Goal: Find specific page/section: Find specific page/section

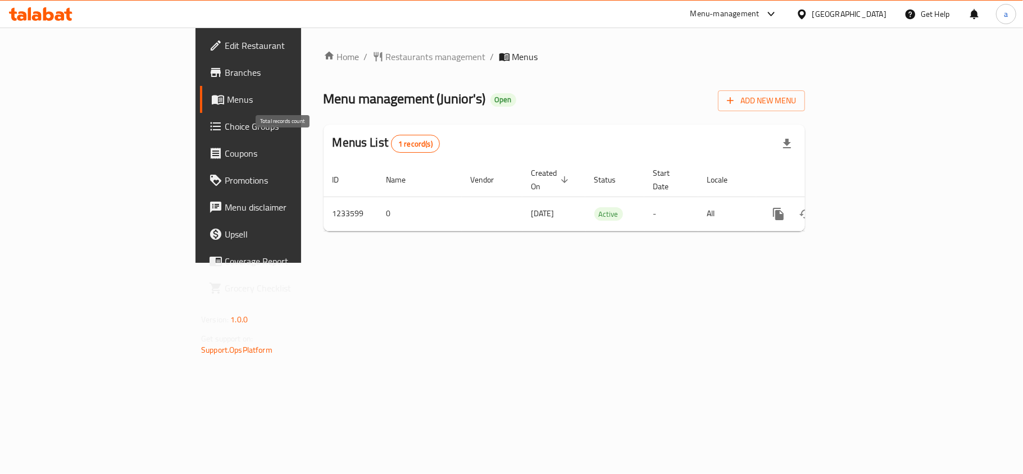
click at [391, 145] on span "1 record(s)" at bounding box center [415, 144] width 48 height 11
click at [391, 143] on span "1 record(s)" at bounding box center [415, 144] width 48 height 11
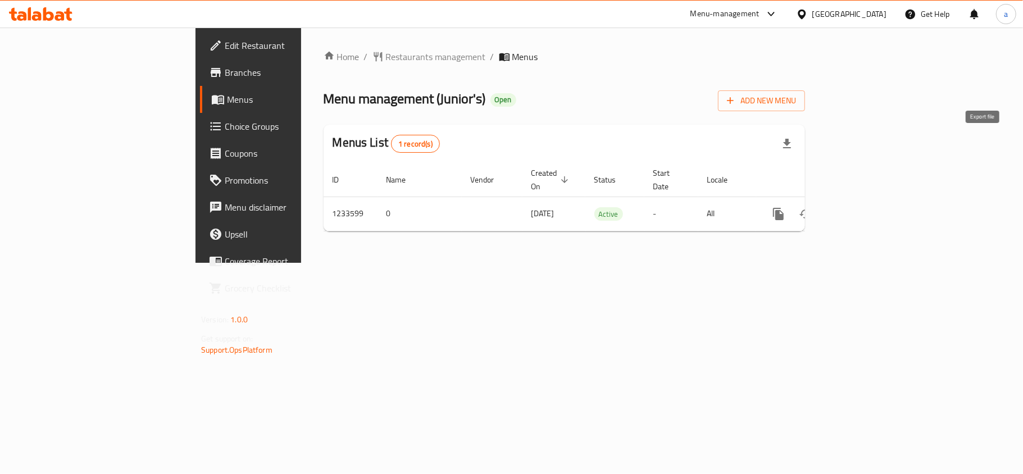
click at [794, 146] on icon "button" at bounding box center [786, 143] width 13 height 13
click at [386, 60] on span "Restaurants management" at bounding box center [436, 56] width 100 height 13
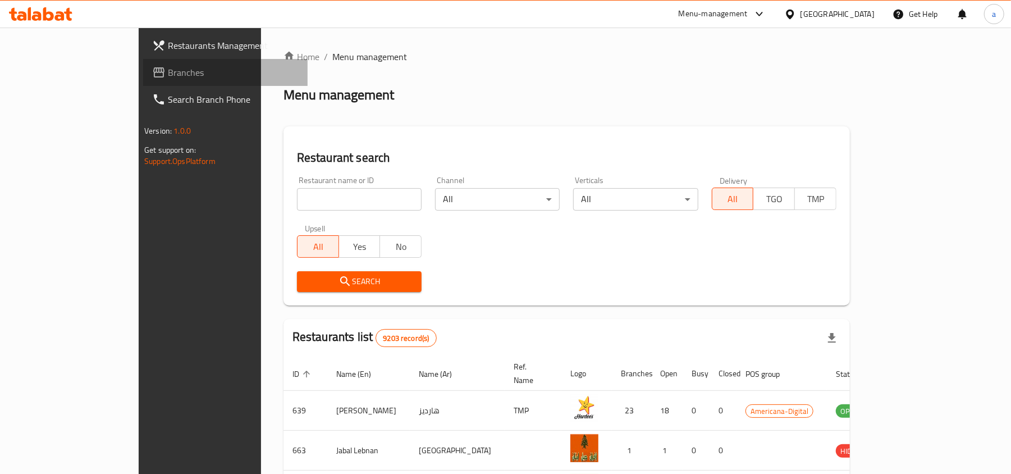
click at [143, 61] on link "Branches" at bounding box center [225, 72] width 165 height 27
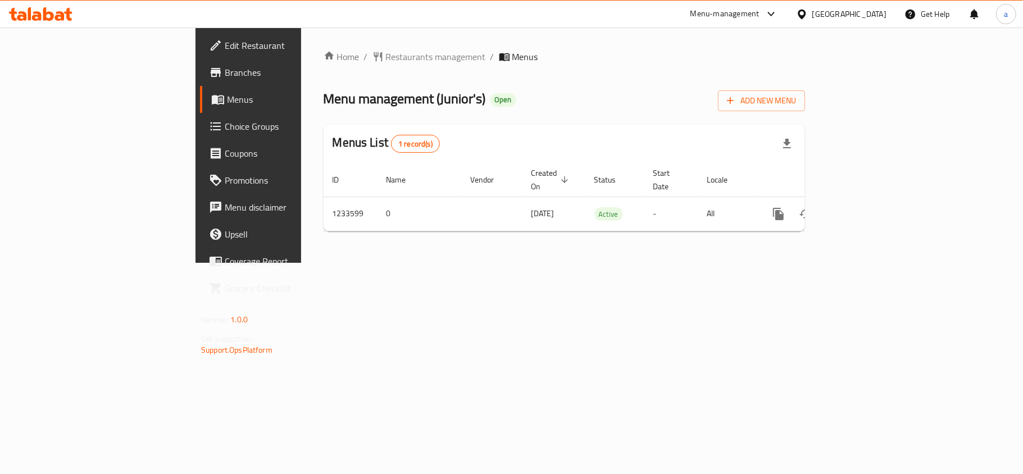
click at [808, 9] on icon at bounding box center [802, 14] width 12 height 12
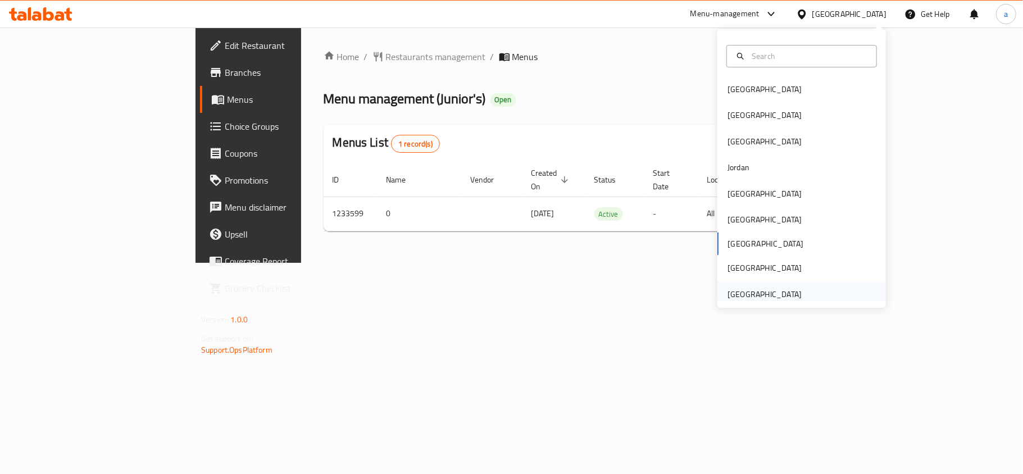
click at [738, 291] on div "[GEOGRAPHIC_DATA]" at bounding box center [764, 294] width 74 height 12
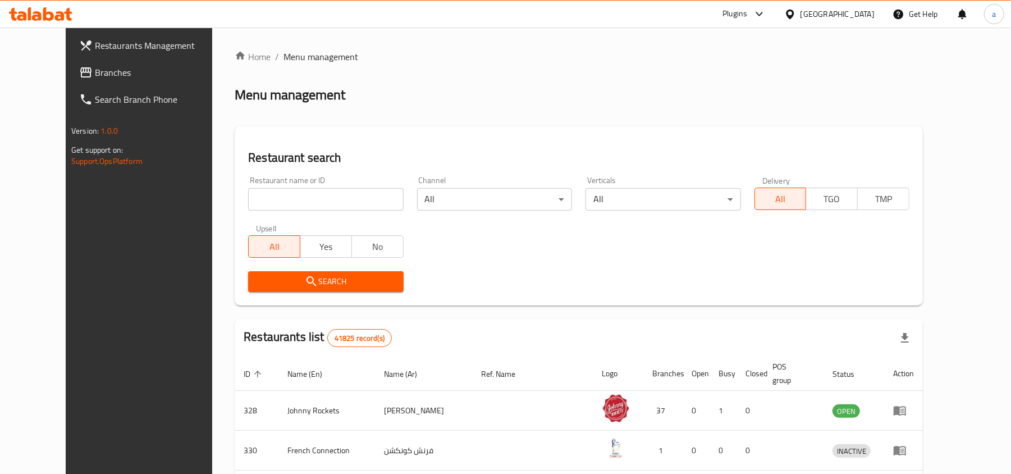
click at [95, 73] on span "Branches" at bounding box center [160, 72] width 131 height 13
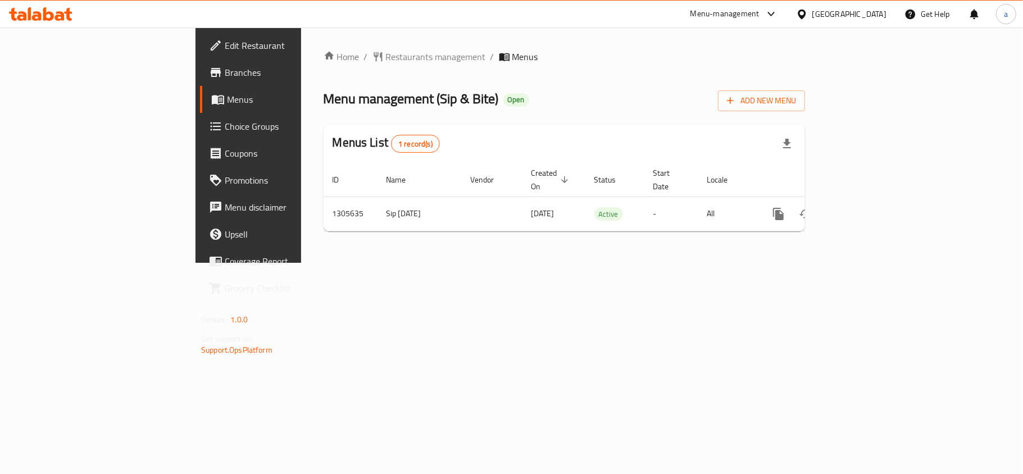
click at [787, 7] on div "Menu-management" at bounding box center [734, 14] width 106 height 27
click at [759, 20] on div "Menu-management" at bounding box center [724, 13] width 69 height 13
click at [702, 82] on div "Global Quality Control Center" at bounding box center [722, 76] width 98 height 12
